Goal: Task Accomplishment & Management: Use online tool/utility

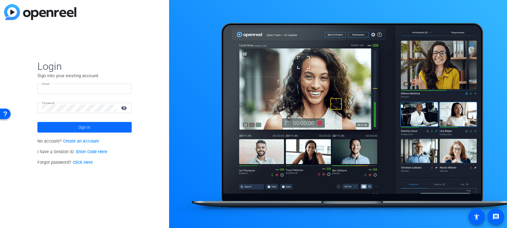
type input "production@multivu.com"
click at [105, 129] on span at bounding box center [84, 127] width 94 height 14
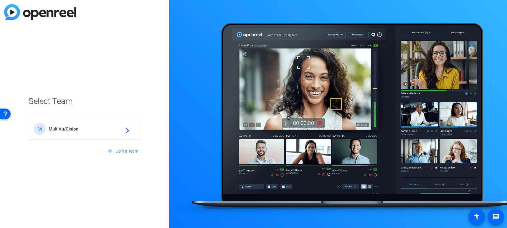
click at [67, 128] on span "MultiVu/Cision" at bounding box center [86, 128] width 74 height 5
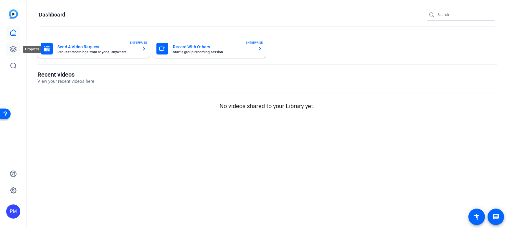
click at [13, 49] on icon at bounding box center [13, 49] width 7 height 7
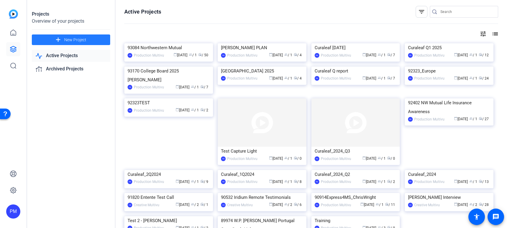
click at [96, 38] on span at bounding box center [71, 40] width 78 height 14
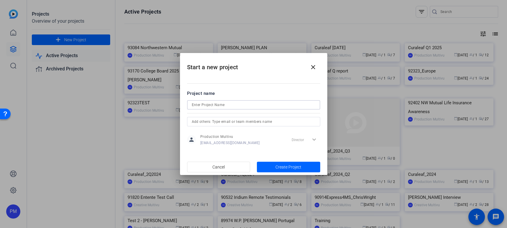
click at [95, 36] on input at bounding box center [94, 34] width 4 height 4
type input "92389_KC_ProjectHope"
click at [291, 167] on span "Create Project" at bounding box center [289, 167] width 26 height 6
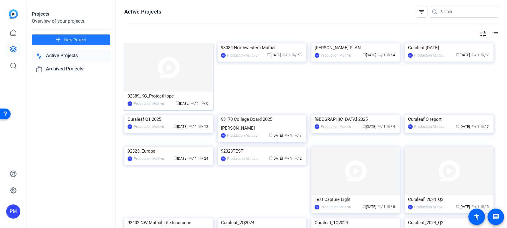
click at [157, 69] on img at bounding box center [168, 67] width 89 height 48
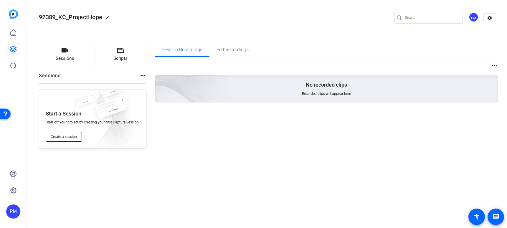
click at [64, 136] on span "Create a session" at bounding box center [64, 136] width 26 height 5
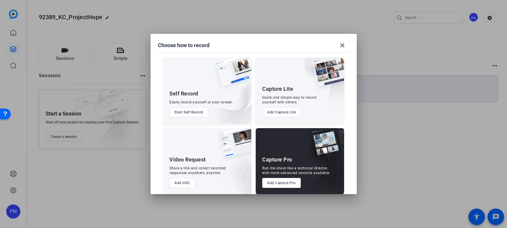
click at [286, 182] on button "Add Capture Pro" at bounding box center [281, 183] width 39 height 10
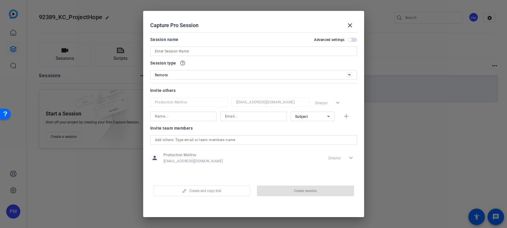
click at [209, 52] on input at bounding box center [253, 51] width 197 height 7
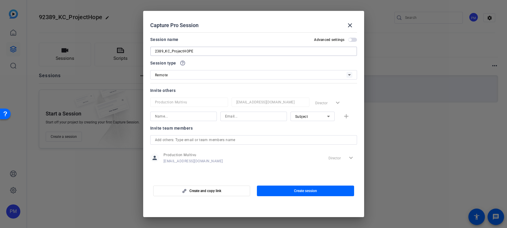
type input "2389_KC_ProjectHOPE"
click at [189, 116] on input at bounding box center [183, 116] width 57 height 7
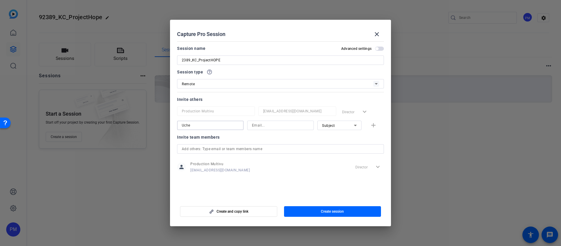
type input "Uche"
click at [269, 125] on input at bounding box center [280, 125] width 57 height 7
paste input "uralphopara@projecthope.org"
type input "uralphopara@projecthope.org"
click at [373, 124] on mat-icon "add" at bounding box center [373, 125] width 7 height 7
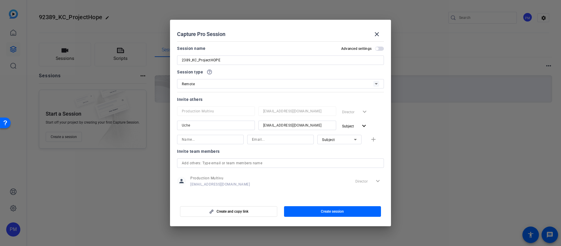
click at [255, 139] on input at bounding box center [280, 139] width 57 height 7
paste input "gfortin@projecthope.org"
type input "gfortin@projecthope.org"
click at [214, 139] on input at bounding box center [210, 139] width 57 height 7
type input "Genevieve"
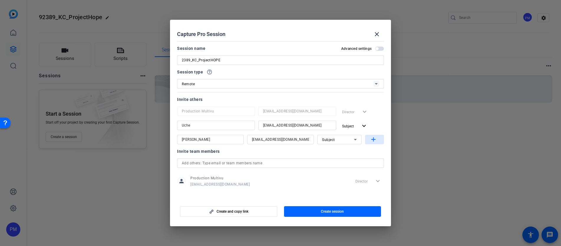
click at [370, 139] on mat-icon "add" at bounding box center [373, 139] width 7 height 7
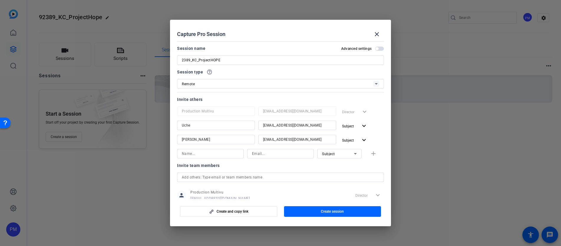
click at [250, 153] on div at bounding box center [280, 153] width 67 height 9
paste input "cindy.masters@kcc.com"
type input "cindy.masters@kcc.com"
click at [210, 153] on input at bounding box center [210, 153] width 57 height 7
type input "Cindy"
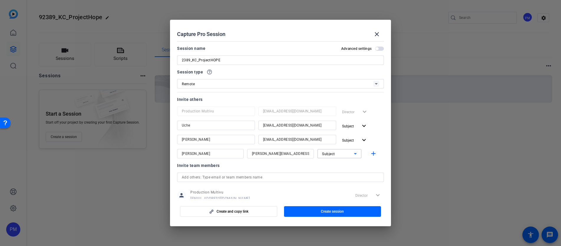
click at [354, 153] on icon at bounding box center [355, 153] width 3 height 1
click at [330, 175] on span "Watcher" at bounding box center [326, 174] width 14 height 7
click at [371, 153] on mat-icon "add" at bounding box center [373, 153] width 7 height 7
click at [206, 166] on input at bounding box center [210, 167] width 57 height 7
paste input "cridgway@projecthope.org"
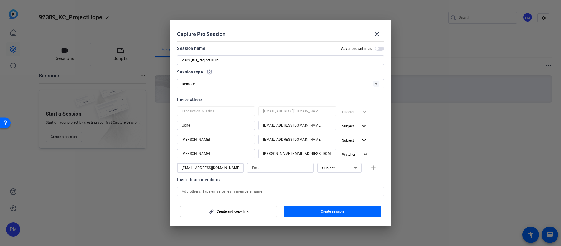
type input "cridgway@projecthope.org"
click at [266, 169] on input at bounding box center [280, 167] width 57 height 7
paste input "cridgway@projecthope.org"
type input "cridgway@projecthope.org"
drag, startPoint x: 230, startPoint y: 168, endPoint x: 169, endPoint y: 166, distance: 60.2
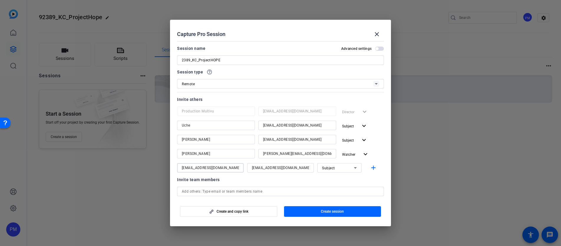
click at [169, 166] on div "Choose how to record close Self Record Easily record yourself or your screen. S…" at bounding box center [280, 123] width 561 height 246
click at [190, 168] on input "Couurtney" at bounding box center [210, 167] width 57 height 7
type input "Courtney"
click at [353, 167] on icon at bounding box center [355, 167] width 7 height 7
click at [333, 188] on mat-option "Watcher" at bounding box center [336, 188] width 44 height 9
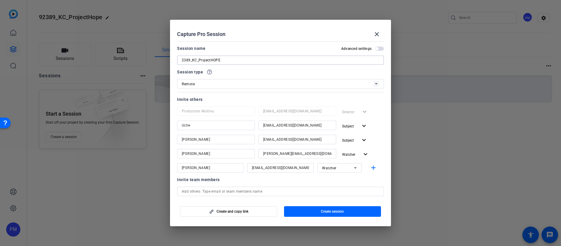
click at [182, 61] on input "2389_KC_ProjectHOPE" at bounding box center [280, 60] width 197 height 7
type input "92389_KC_ProjectHOPE"
click at [338, 210] on span "Create session" at bounding box center [332, 211] width 23 height 5
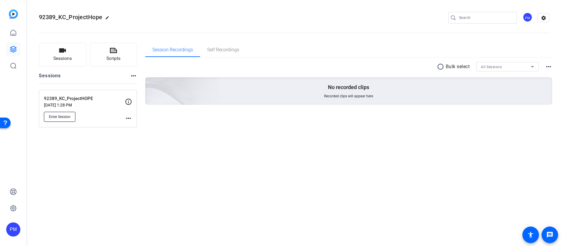
click at [63, 117] on span "Enter Session" at bounding box center [60, 116] width 22 height 5
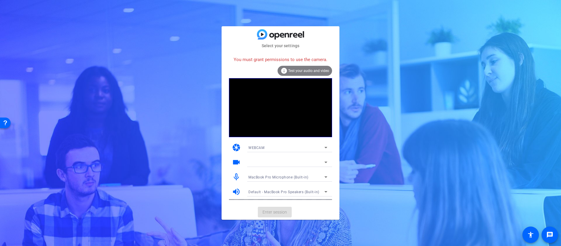
click at [327, 146] on icon at bounding box center [325, 147] width 7 height 7
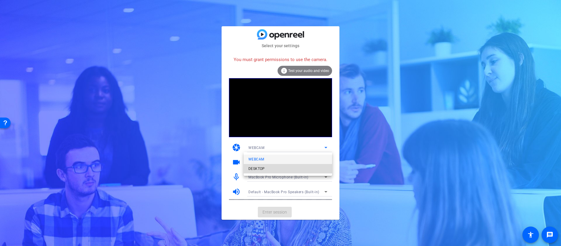
click at [14, 54] on mat-option "DESKTOP" at bounding box center [10, 50] width 6 height 6
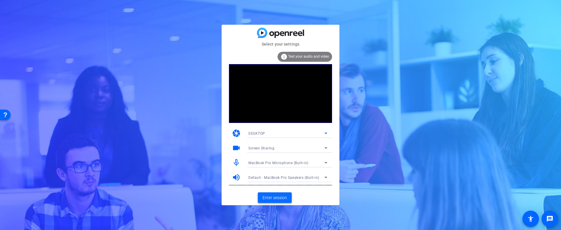
click at [275, 199] on span "Enter session" at bounding box center [275, 198] width 24 height 6
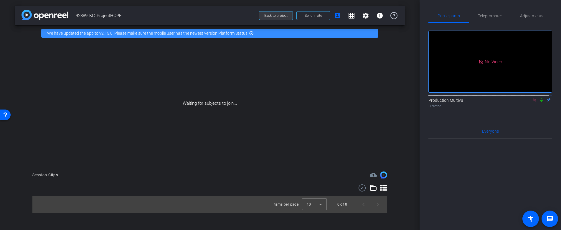
click at [279, 15] on span "Back to project" at bounding box center [275, 16] width 23 height 4
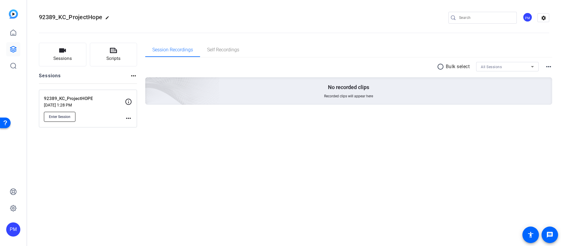
click at [61, 116] on span "Enter Session" at bounding box center [60, 116] width 22 height 5
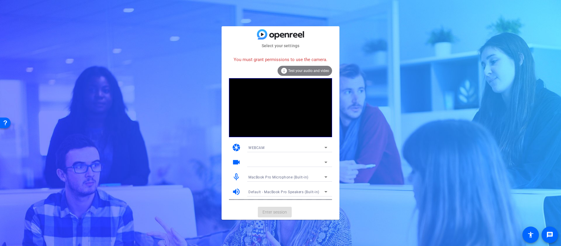
click at [326, 147] on icon at bounding box center [325, 147] width 3 height 1
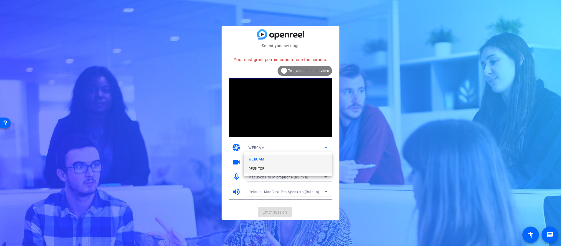
click at [263, 169] on span "DESKTOP" at bounding box center [256, 168] width 17 height 7
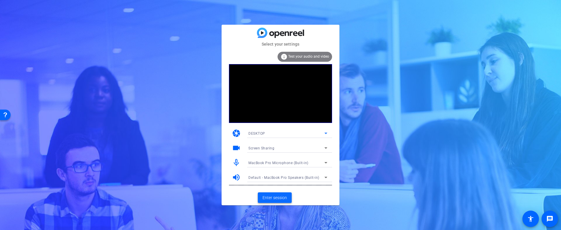
click at [276, 198] on span "Enter session" at bounding box center [275, 198] width 24 height 6
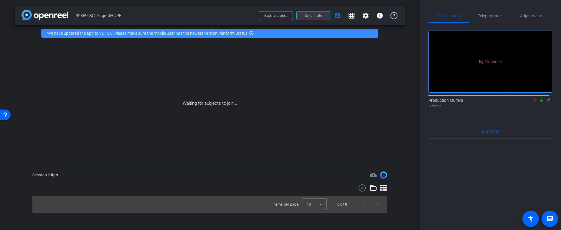
click at [314, 17] on span "Send invite" at bounding box center [313, 15] width 17 height 5
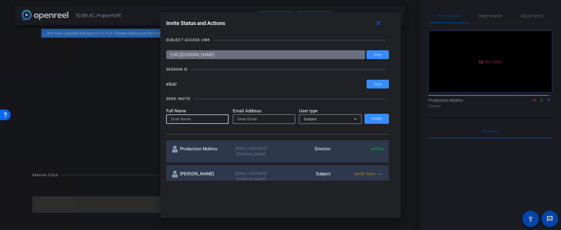
click at [209, 121] on input at bounding box center [197, 119] width 53 height 7
type input "i"
type input "[PERSON_NAME]"
click at [246, 119] on input "email" at bounding box center [264, 119] width 53 height 7
paste input "cridgway@projecthope.org"
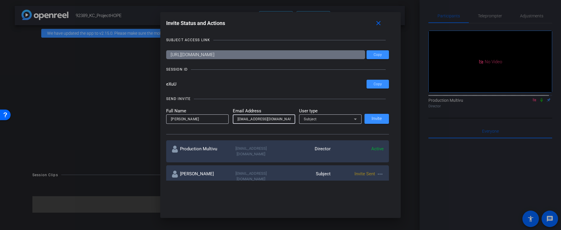
type input "cridgway@projecthope.org"
click at [355, 117] on icon at bounding box center [355, 119] width 7 height 7
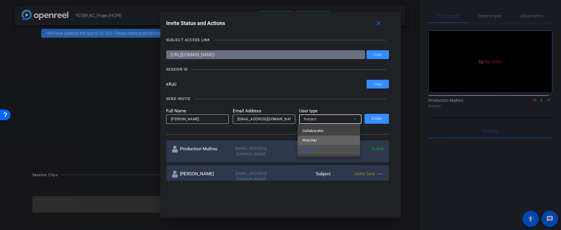
click at [317, 141] on span "Watcher" at bounding box center [309, 140] width 15 height 7
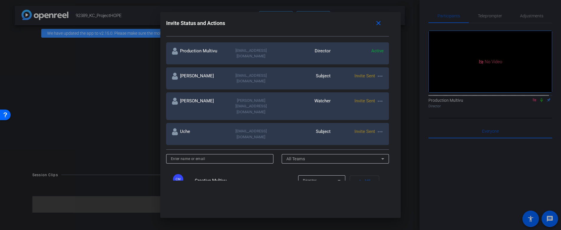
scroll to position [99, 0]
click at [367, 174] on span "button" at bounding box center [364, 181] width 29 height 14
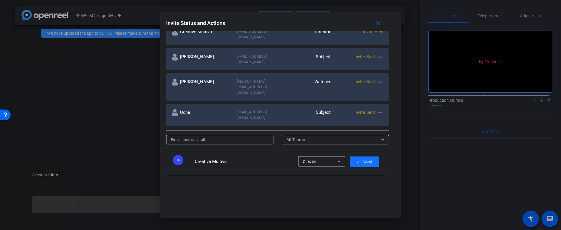
scroll to position [143, 0]
click at [232, 136] on input at bounding box center [220, 139] width 98 height 7
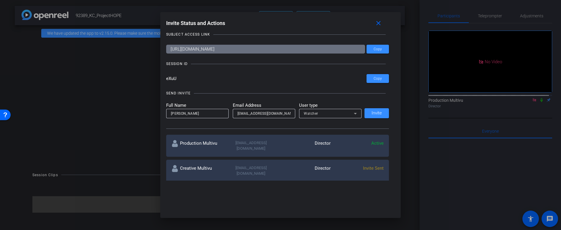
scroll to position [0, 0]
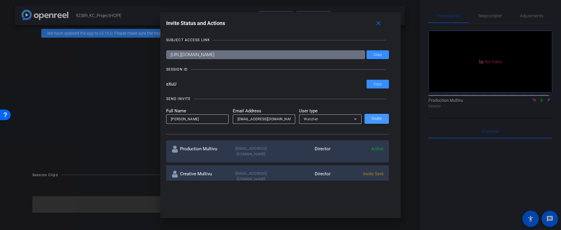
click at [378, 118] on span "Invite" at bounding box center [377, 119] width 10 height 4
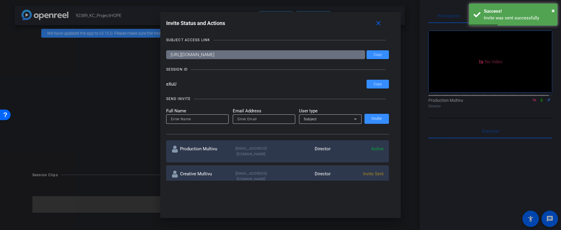
click at [0, 0] on input "https://capture.openreel.com/subject/MODE_OTP?otp=eXuU" at bounding box center [0, 0] width 0 height 0
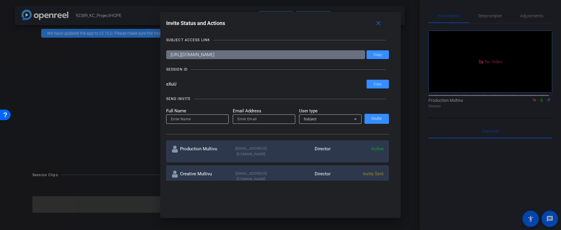
drag, startPoint x: 295, startPoint y: 55, endPoint x: 163, endPoint y: 54, distance: 131.4
click at [0, 0] on div "Invite Status and Actions close SUBJECT ACCESS LINK https://capture.openreel.co…" at bounding box center [0, 0] width 0 height 0
drag, startPoint x: 193, startPoint y: 84, endPoint x: 163, endPoint y: 85, distance: 30.7
click at [0, 0] on div "Invite Status and Actions close SUBJECT ACCESS LINK https://capture.openreel.co…" at bounding box center [0, 0] width 0 height 0
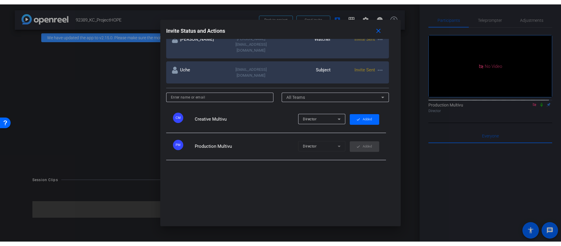
scroll to position [208, 0]
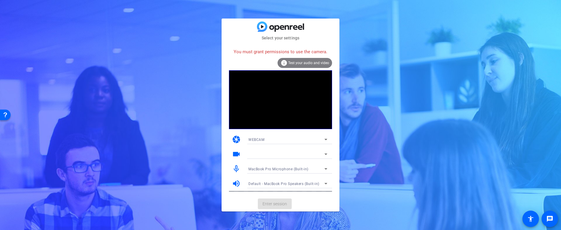
click at [325, 139] on icon at bounding box center [325, 139] width 3 height 1
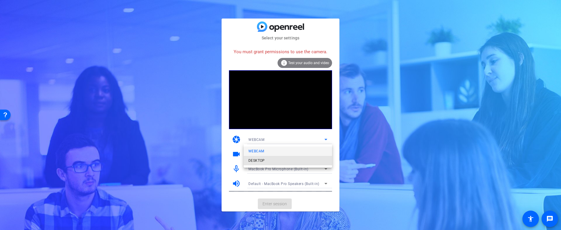
click at [263, 161] on span "DESKTOP" at bounding box center [256, 160] width 17 height 7
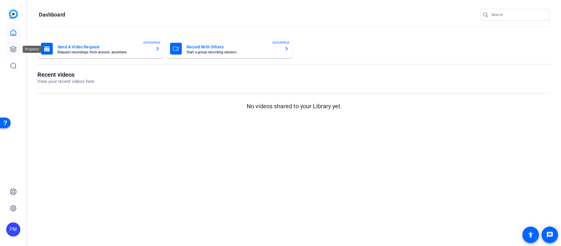
click at [14, 48] on icon at bounding box center [13, 49] width 7 height 7
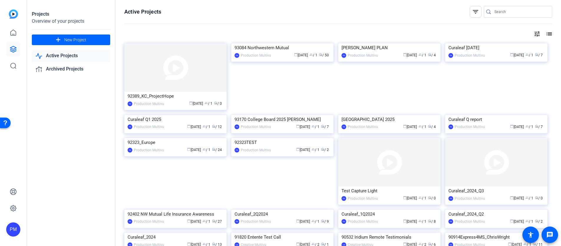
click at [164, 63] on img at bounding box center [175, 67] width 102 height 48
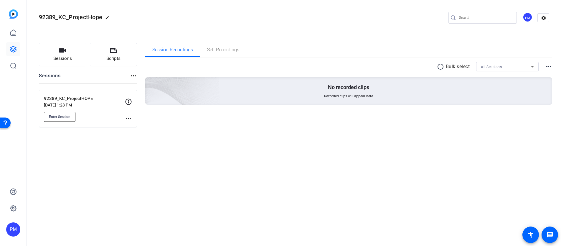
click at [67, 116] on span "Enter Session" at bounding box center [60, 116] width 22 height 5
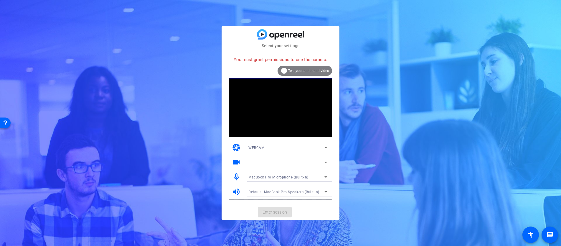
click at [327, 146] on icon at bounding box center [325, 147] width 7 height 7
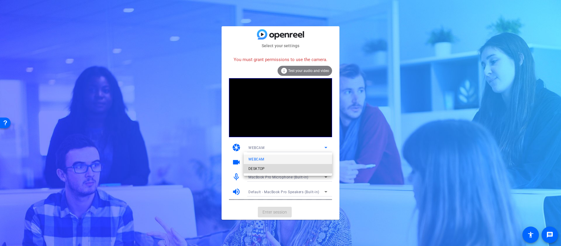
click at [14, 54] on mat-option "DESKTOP" at bounding box center [10, 50] width 6 height 6
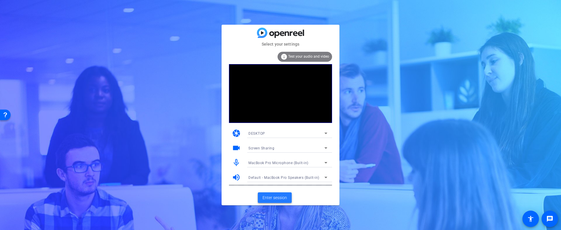
click at [274, 198] on span "Enter session" at bounding box center [275, 198] width 24 height 6
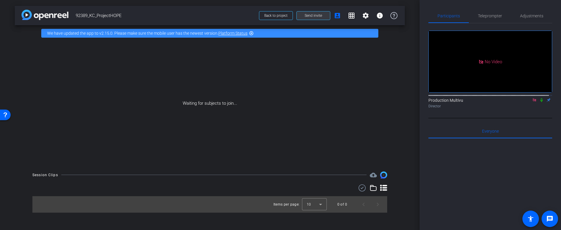
click at [315, 15] on span "Send invite" at bounding box center [313, 15] width 17 height 5
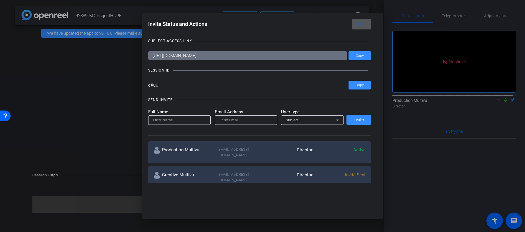
click at [0, 0] on div at bounding box center [0, 0] width 0 height 0
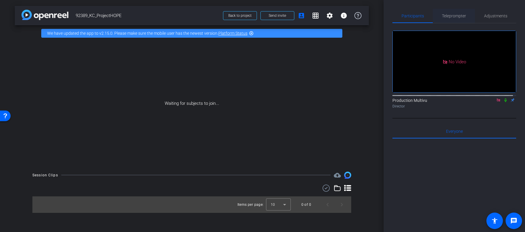
click at [452, 17] on span "Teleprompter" at bounding box center [454, 16] width 24 height 4
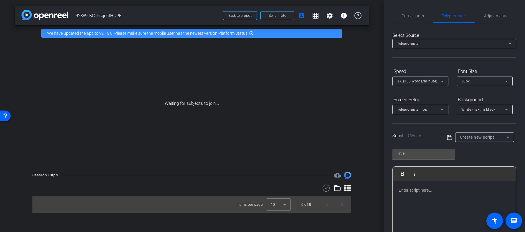
click at [399, 190] on p at bounding box center [454, 190] width 111 height 6
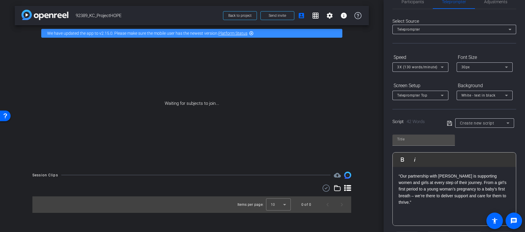
scroll to position [14, 0]
click at [416, 139] on input "text" at bounding box center [423, 139] width 53 height 7
click at [508, 67] on icon at bounding box center [506, 67] width 7 height 7
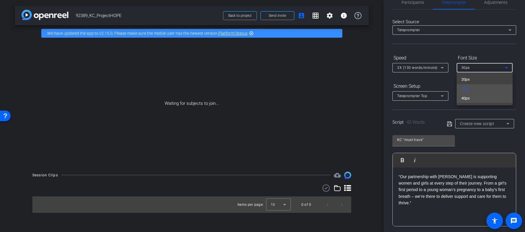
click at [470, 97] on mat-option "40px" at bounding box center [485, 98] width 56 height 9
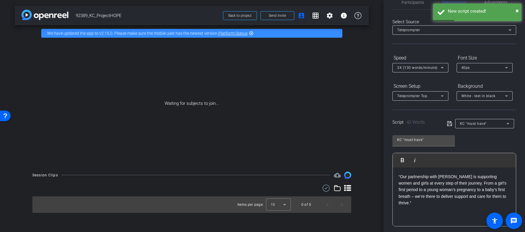
click at [431, 209] on div "“Our partnership with [PERSON_NAME] is supporting women and girls at every step…" at bounding box center [454, 197] width 123 height 59
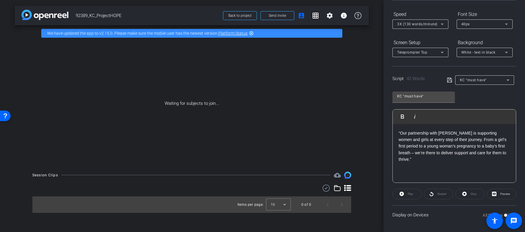
scroll to position [58, 0]
click at [406, 194] on div "Play" at bounding box center [407, 193] width 29 height 11
click at [401, 192] on div "Play" at bounding box center [407, 193] width 29 height 11
click at [502, 192] on span "Preview" at bounding box center [505, 193] width 10 height 3
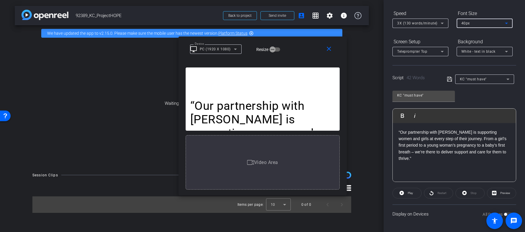
click at [510, 22] on icon at bounding box center [506, 23] width 7 height 7
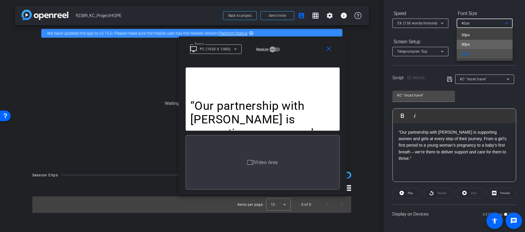
click at [462, 43] on span "30px" at bounding box center [466, 44] width 9 height 7
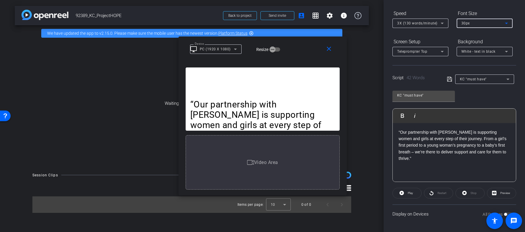
click at [398, 126] on div "“Our partnership with [PERSON_NAME] is supporting women and girls at every step…" at bounding box center [454, 152] width 123 height 59
click at [400, 191] on icon at bounding box center [402, 192] width 4 height 7
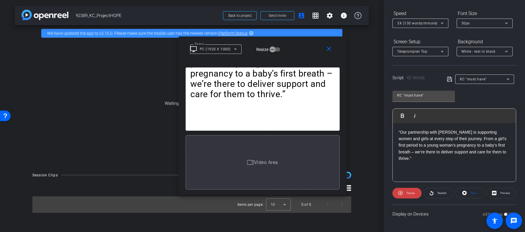
click at [443, 22] on icon at bounding box center [442, 23] width 7 height 7
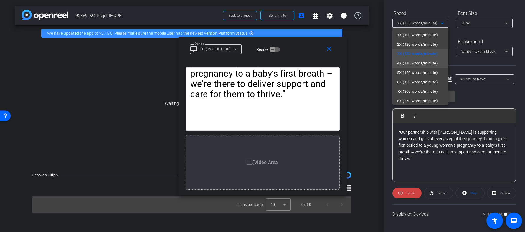
click at [411, 62] on span "4X (140 words/minute)" at bounding box center [417, 63] width 41 height 7
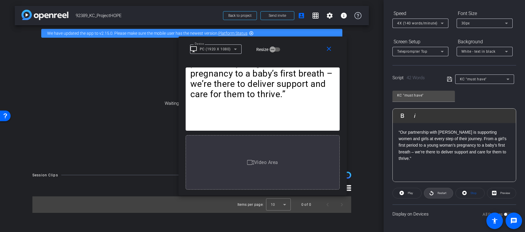
click at [434, 193] on span at bounding box center [438, 193] width 29 height 14
click at [500, 193] on span "Preview" at bounding box center [505, 193] width 10 height 3
drag, startPoint x: 428, startPoint y: 96, endPoint x: 396, endPoint y: 97, distance: 32.4
click at [396, 97] on div "KC "must have"" at bounding box center [424, 96] width 62 height 11
type input "KC Script"
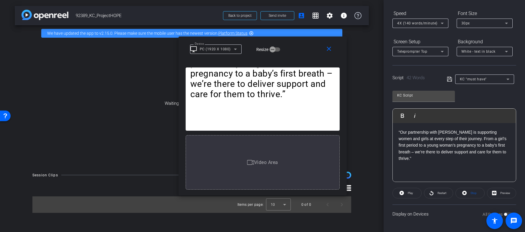
click at [105, 83] on div "Waiting for subjects to join..." at bounding box center [192, 103] width 354 height 125
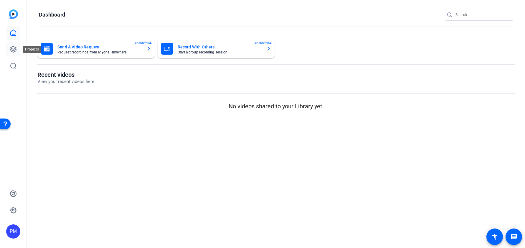
click at [12, 47] on icon at bounding box center [13, 49] width 7 height 7
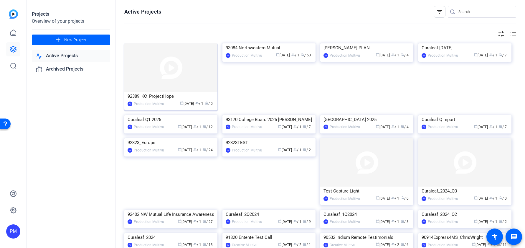
click at [172, 67] on img at bounding box center [170, 67] width 93 height 48
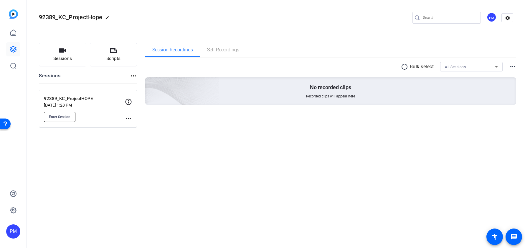
click at [59, 117] on span "Enter Session" at bounding box center [60, 116] width 22 height 5
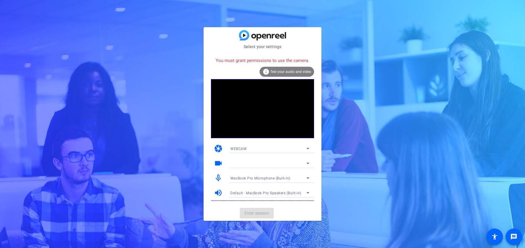
click at [306, 147] on icon at bounding box center [307, 148] width 7 height 7
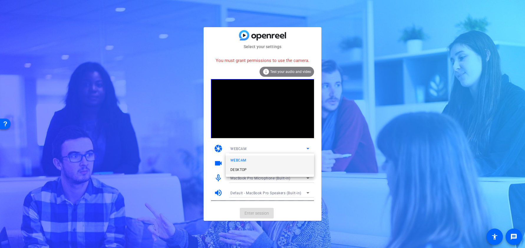
click at [14, 54] on mat-option "DESKTOP" at bounding box center [10, 50] width 6 height 6
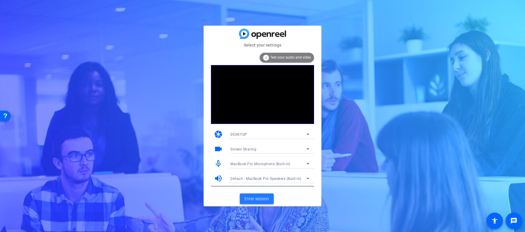
click at [258, 198] on span "Enter session" at bounding box center [257, 199] width 24 height 6
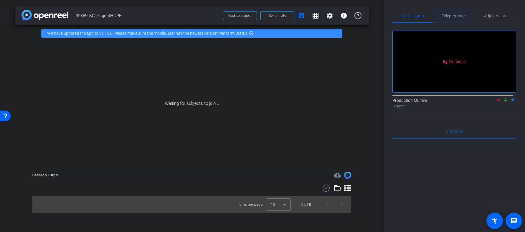
click at [451, 16] on span "Teleprompter" at bounding box center [454, 16] width 24 height 4
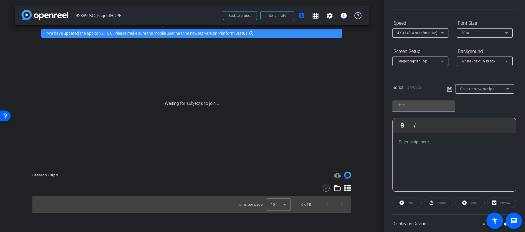
scroll to position [58, 0]
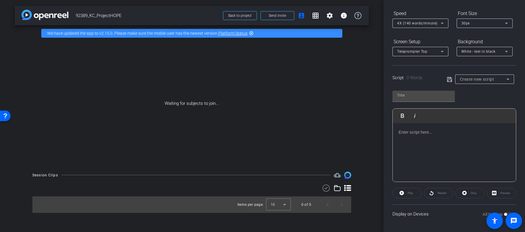
click at [399, 133] on p at bounding box center [454, 132] width 111 height 6
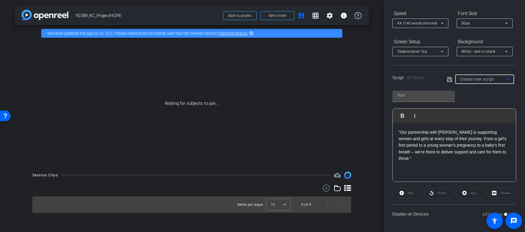
click at [505, 78] on icon at bounding box center [508, 79] width 7 height 7
click at [481, 100] on span "KC "must have"" at bounding box center [472, 100] width 27 height 7
click at [426, 95] on input "KC "must have"" at bounding box center [423, 95] width 53 height 7
drag, startPoint x: 427, startPoint y: 95, endPoint x: 403, endPoint y: 97, distance: 23.3
click at [403, 97] on input "KC "must have"" at bounding box center [423, 95] width 53 height 7
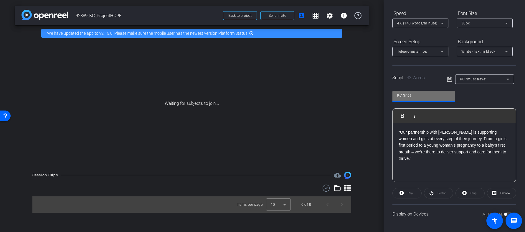
click at [406, 95] on input "KC Sript" at bounding box center [423, 95] width 53 height 7
type input "KC Script"
click at [507, 78] on icon at bounding box center [508, 79] width 7 height 7
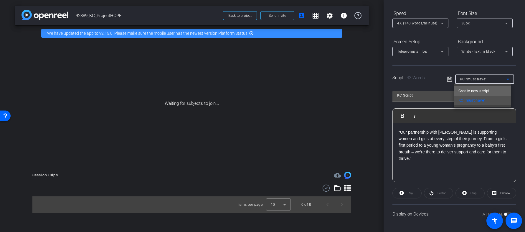
click at [0, 0] on span "Create new script" at bounding box center [0, 0] width 0 height 0
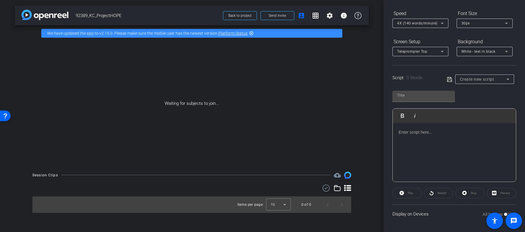
click at [399, 132] on p at bounding box center [454, 132] width 111 height 6
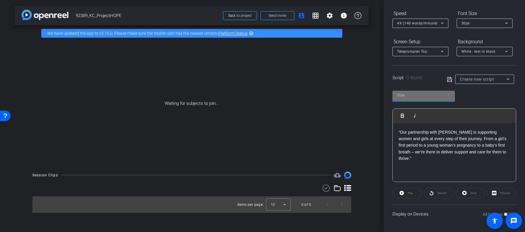
click at [402, 95] on input "text" at bounding box center [423, 95] width 53 height 7
click at [507, 78] on icon at bounding box center [508, 79] width 7 height 7
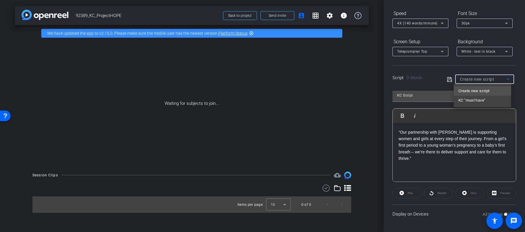
click at [430, 96] on div at bounding box center [262, 116] width 525 height 232
click at [505, 78] on icon at bounding box center [508, 79] width 7 height 7
click at [426, 96] on div at bounding box center [262, 116] width 525 height 232
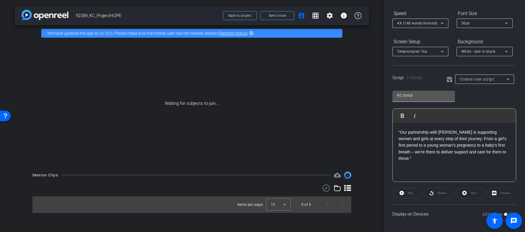
click at [423, 96] on input "KC Script" at bounding box center [423, 95] width 53 height 7
click at [451, 168] on div "“Our partnership with Kimberly-Clark is supporting women and girls at every ste…" at bounding box center [454, 152] width 123 height 59
click at [500, 192] on div "Preview" at bounding box center [501, 193] width 29 height 11
click at [499, 194] on div "Preview" at bounding box center [501, 193] width 29 height 11
click at [492, 192] on div "Preview" at bounding box center [501, 193] width 29 height 11
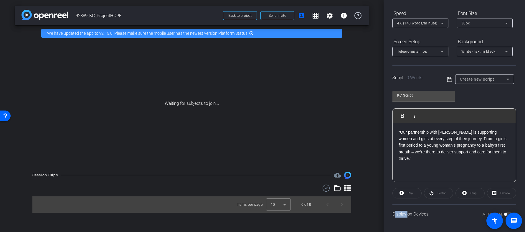
click at [492, 192] on div "Preview" at bounding box center [501, 193] width 29 height 11
click at [502, 194] on div "Preview" at bounding box center [501, 193] width 29 height 11
click at [503, 194] on div "Preview" at bounding box center [501, 193] width 29 height 11
click at [423, 98] on input "KC Script" at bounding box center [423, 95] width 53 height 7
click at [431, 168] on div "“Our partnership with Kimberly-Clark is supporting women and girls at every ste…" at bounding box center [454, 152] width 123 height 59
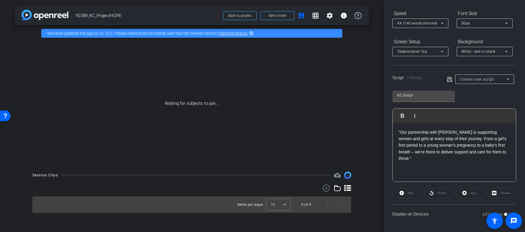
click at [507, 79] on icon at bounding box center [508, 79] width 7 height 7
click at [479, 101] on span "KC "must have"" at bounding box center [472, 100] width 27 height 7
type input "KC "must have""
click at [500, 193] on span "Preview" at bounding box center [505, 193] width 10 height 3
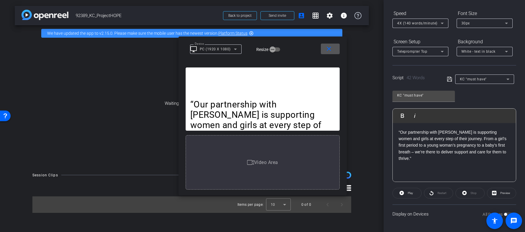
click at [235, 49] on icon at bounding box center [235, 49] width 3 height 1
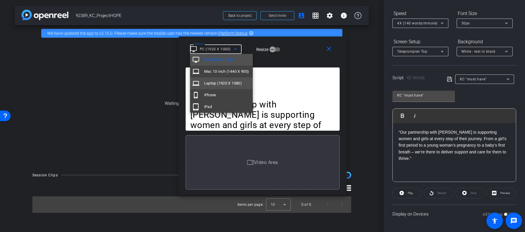
click at [217, 83] on span "Laptop (1920 X 1080)" at bounding box center [223, 83] width 38 height 7
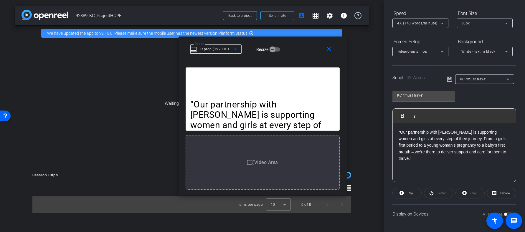
click at [270, 89] on div "“Our partnership with Kimberly-Clark is supporting women and girls at every ste…" at bounding box center [263, 98] width 154 height 63
click at [406, 194] on span "Play" at bounding box center [409, 193] width 7 height 8
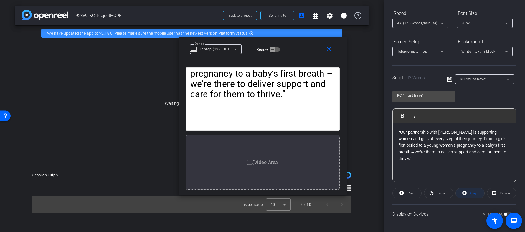
click at [473, 194] on span "Stop" at bounding box center [474, 193] width 6 height 3
